Goal: Navigation & Orientation: Understand site structure

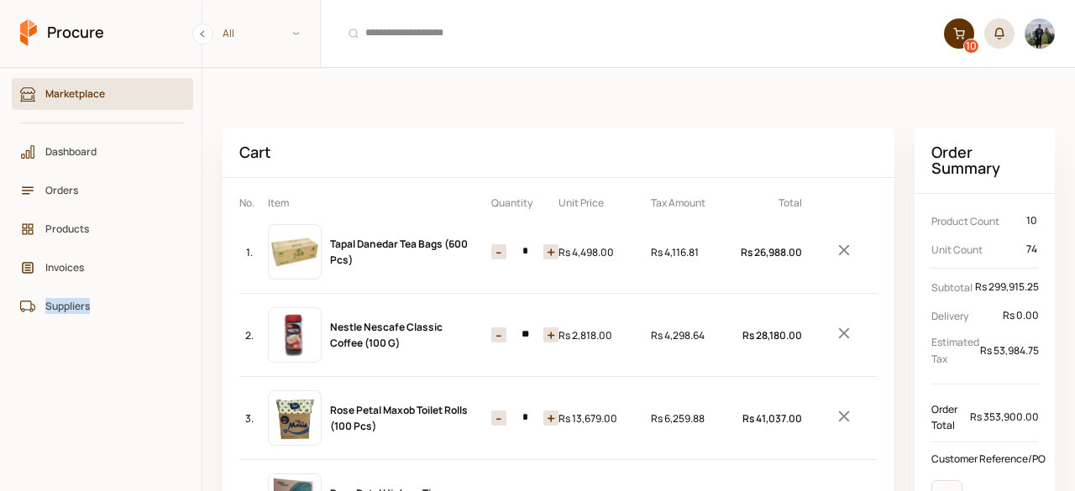
scroll to position [0, 14]
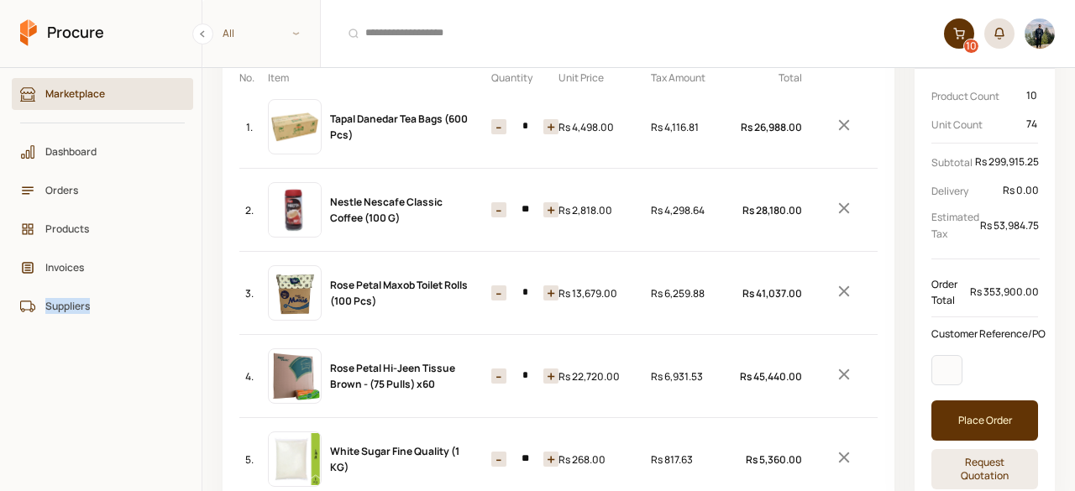
drag, startPoint x: 0, startPoint y: 0, endPoint x: 106, endPoint y: 406, distance: 419.8
click at [106, 406] on ul "Marketplace Dashboard Orders Products Invoices Suppliers" at bounding box center [102, 279] width 165 height 403
click at [144, 388] on ul "Marketplace Dashboard Orders Products Invoices Suppliers" at bounding box center [102, 279] width 165 height 403
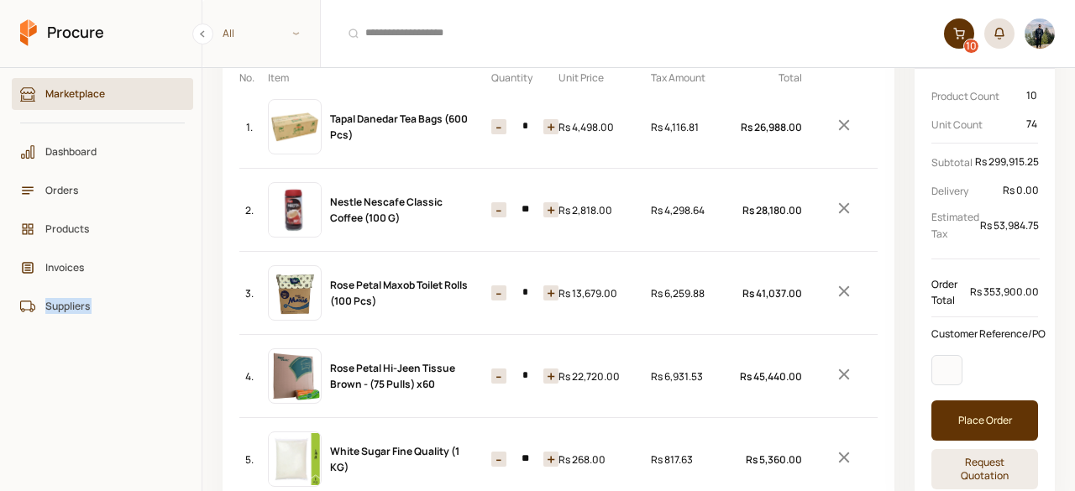
click at [140, 397] on ul "Marketplace Dashboard Orders Products Invoices Suppliers" at bounding box center [102, 279] width 165 height 403
drag, startPoint x: 140, startPoint y: 397, endPoint x: 151, endPoint y: 384, distance: 17.3
click at [151, 384] on ul "Marketplace Dashboard Orders Products Invoices Suppliers" at bounding box center [102, 279] width 165 height 403
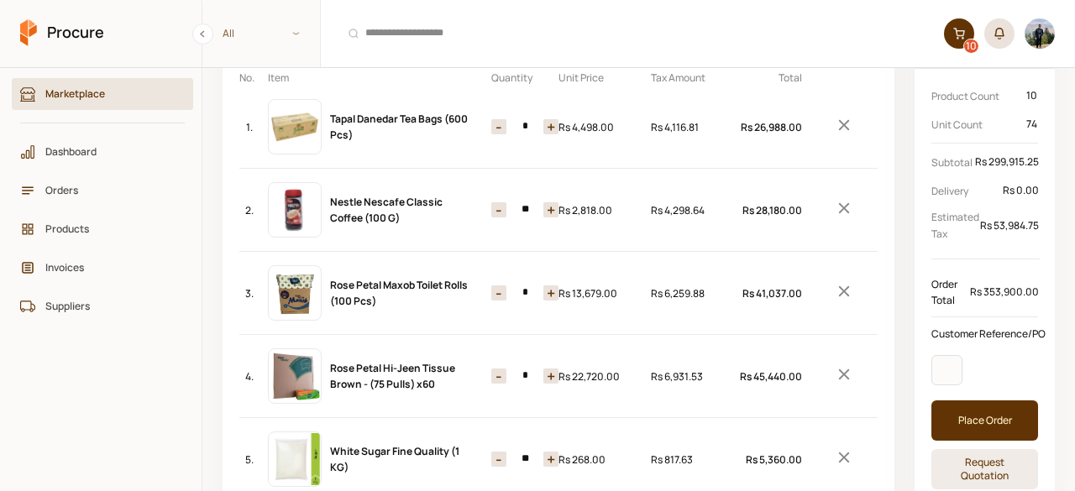
drag, startPoint x: 442, startPoint y: 380, endPoint x: 487, endPoint y: 360, distance: 49.6
drag, startPoint x: 487, startPoint y: 359, endPoint x: 536, endPoint y: 346, distance: 50.5
click at [546, 338] on div "4. Rose Petal Hi-Jeen Tissue Brown - (75 Pulls) x60 Quantity - * + Price Rs 22,…" at bounding box center [558, 376] width 638 height 82
drag, startPoint x: 542, startPoint y: 340, endPoint x: 551, endPoint y: 334, distance: 10.2
drag, startPoint x: 560, startPoint y: 331, endPoint x: 552, endPoint y: 332, distance: 8.4
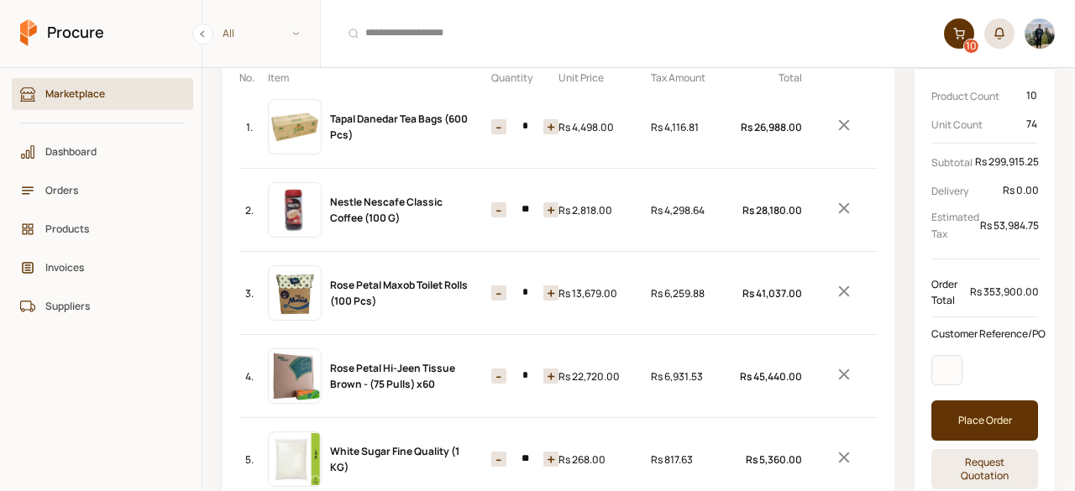
drag, startPoint x: 562, startPoint y: 350, endPoint x: 168, endPoint y: 383, distance: 395.9
click at [168, 383] on ul "Marketplace Dashboard Orders Products Invoices Suppliers" at bounding box center [102, 279] width 165 height 403
